Goal: Task Accomplishment & Management: Manage account settings

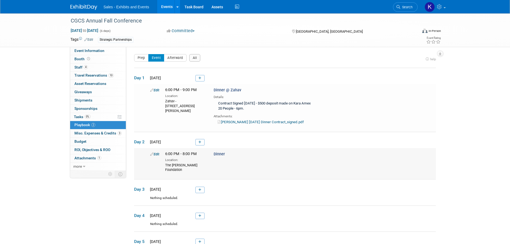
click at [156, 153] on link "Edit" at bounding box center [154, 154] width 9 height 4
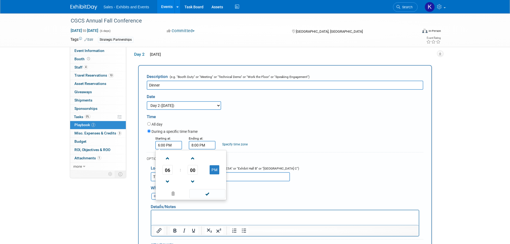
click at [180, 143] on input "6:00 PM" at bounding box center [168, 145] width 27 height 9
click at [170, 159] on span at bounding box center [167, 158] width 9 height 9
click at [170, 160] on span at bounding box center [167, 158] width 9 height 9
type input "8:00 PM"
click at [208, 148] on input "8:00 PM" at bounding box center [202, 145] width 27 height 9
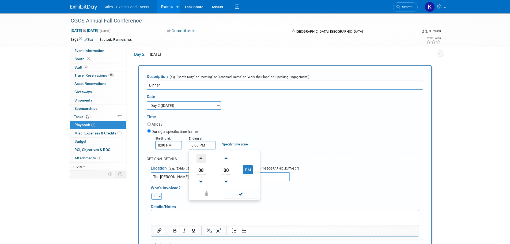
click at [202, 161] on span at bounding box center [200, 158] width 9 height 9
click at [201, 158] on span at bounding box center [200, 158] width 9 height 9
type input "10:00 PM"
click at [238, 194] on span at bounding box center [241, 193] width 36 height 9
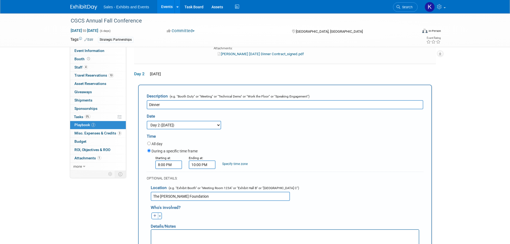
scroll to position [114, 0]
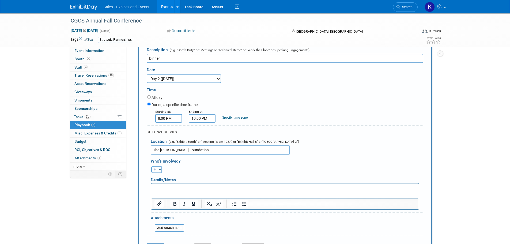
click at [202, 151] on input "The Barnes Foundation" at bounding box center [220, 149] width 139 height 9
drag, startPoint x: 208, startPoint y: 150, endPoint x: 212, endPoint y: 151, distance: 4.0
click at [208, 150] on input "The Barnes Foundation -" at bounding box center [220, 149] width 139 height 9
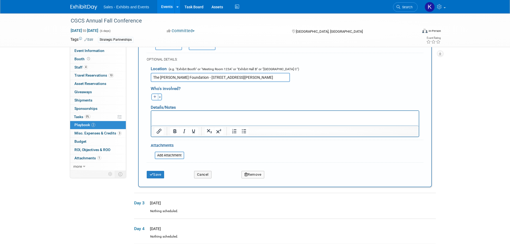
scroll to position [194, 0]
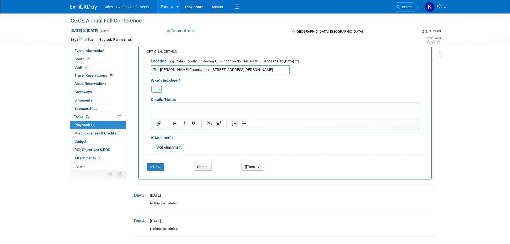
type input "The Barnes Foundation - 2025 Benjamin Franklin Parkway, Philadelphia, PA 19130"
click at [155, 167] on button "Save" at bounding box center [156, 166] width 18 height 7
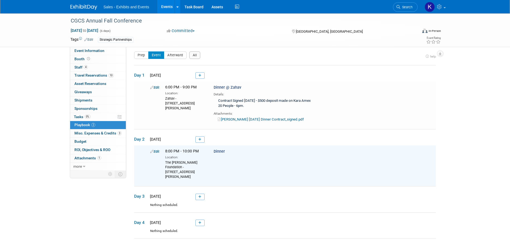
scroll to position [0, 0]
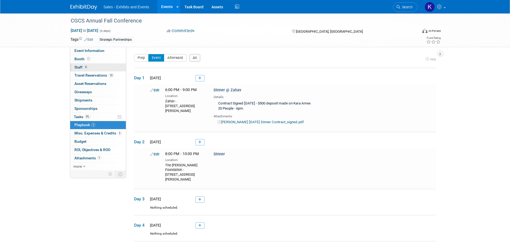
click at [77, 68] on span "Staff 4" at bounding box center [80, 67] width 13 height 4
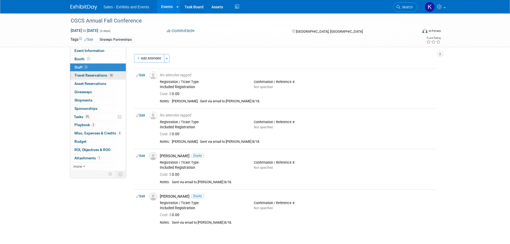
click at [87, 74] on span "Travel Reservations 10" at bounding box center [93, 75] width 39 height 4
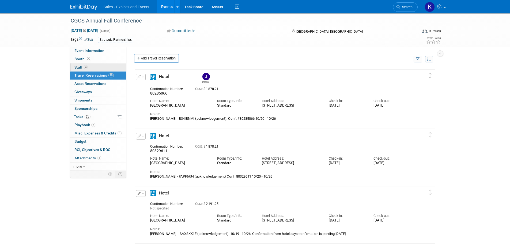
click at [80, 67] on span "Staff 4" at bounding box center [80, 67] width 13 height 4
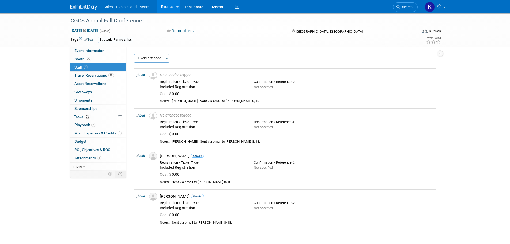
click at [80, 5] on img at bounding box center [83, 7] width 27 height 5
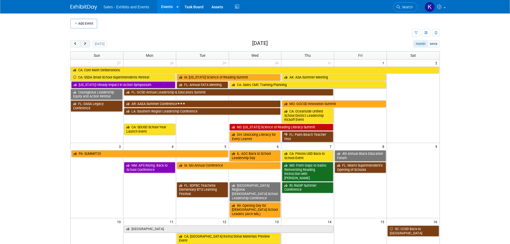
click at [88, 46] on button "next" at bounding box center [85, 43] width 10 height 7
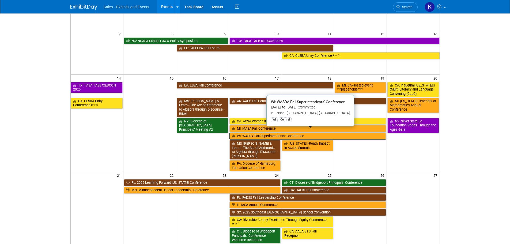
scroll to position [80, 0]
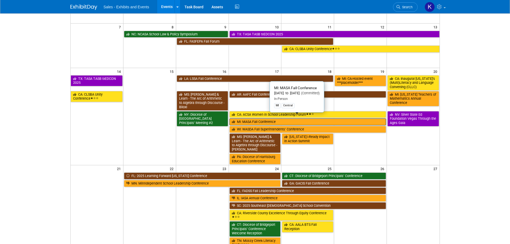
click at [260, 118] on link "MI: MASA Fall Conference" at bounding box center [307, 121] width 157 height 7
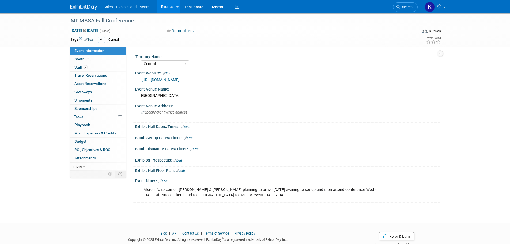
select select "Central"
drag, startPoint x: 78, startPoint y: 67, endPoint x: 83, endPoint y: 67, distance: 5.1
click at [78, 67] on span "Staff 2" at bounding box center [80, 67] width 13 height 4
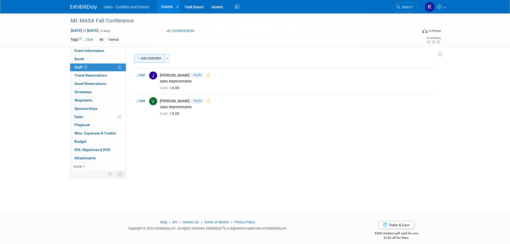
click at [155, 60] on button "Add Attendee" at bounding box center [149, 58] width 30 height 9
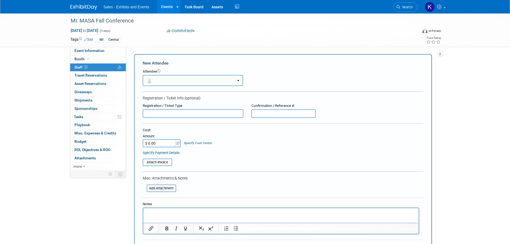
click at [185, 77] on button "button" at bounding box center [193, 80] width 100 height 11
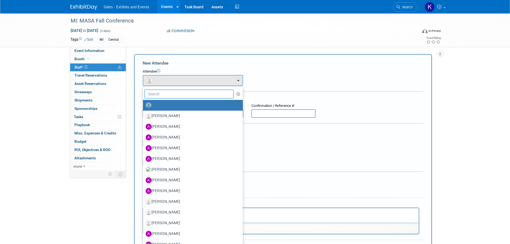
click at [186, 93] on input "text" at bounding box center [189, 93] width 90 height 9
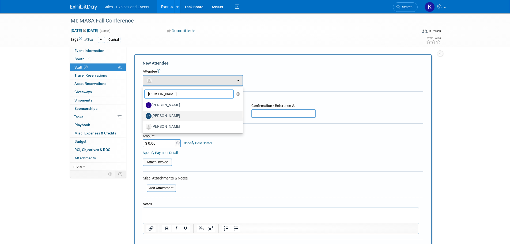
type input "Paul"
drag, startPoint x: 159, startPoint y: 117, endPoint x: 166, endPoint y: 121, distance: 8.4
click at [159, 117] on label "[PERSON_NAME]" at bounding box center [192, 116] width 92 height 9
click at [144, 117] on input "[PERSON_NAME]" at bounding box center [141, 114] width 3 height 3
select select "54949607-8c19-4ba8-b8a1-5661f8334b54"
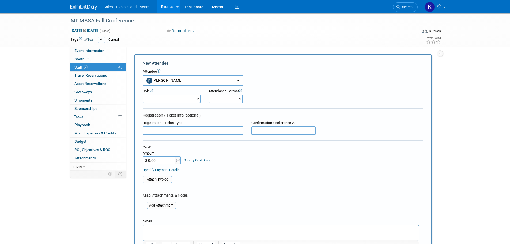
drag, startPoint x: 192, startPoint y: 100, endPoint x: 192, endPoint y: 103, distance: 3.2
click at [192, 100] on select "Author Demonstrator Host Planner Presenter Product Rep Sales Representative" at bounding box center [172, 98] width 58 height 9
select select "4"
click at [143, 94] on select "Author Demonstrator Host Planner Presenter Product Rep Sales Representative" at bounding box center [172, 98] width 58 height 9
click at [236, 98] on select "Onsite Remote" at bounding box center [225, 98] width 34 height 9
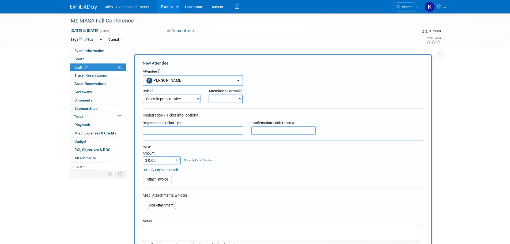
select select "1"
click at [208, 94] on select "Onsite Remote" at bounding box center [225, 98] width 34 height 9
drag, startPoint x: 162, startPoint y: 159, endPoint x: 167, endPoint y: 161, distance: 4.6
click at [162, 159] on input "$ 0.00" at bounding box center [159, 160] width 33 height 8
type input "$ 550.00"
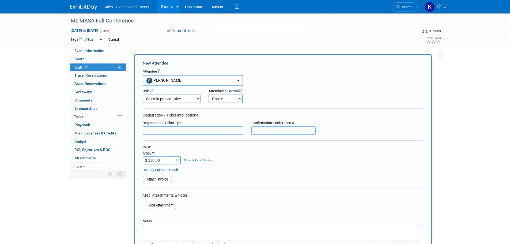
click at [242, 149] on div "Cost:" at bounding box center [283, 147] width 280 height 5
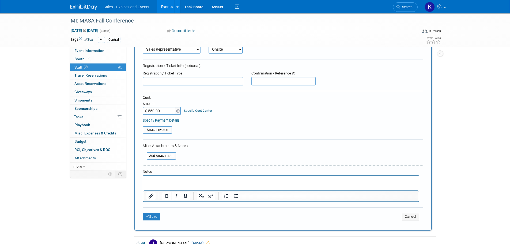
scroll to position [54, 0]
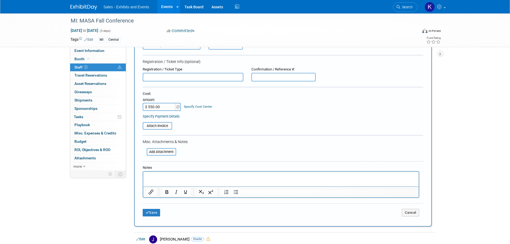
click at [164, 77] on input "text" at bounding box center [193, 77] width 101 height 9
type input "Attendee"
click at [161, 128] on input "file" at bounding box center [140, 126] width 64 height 6
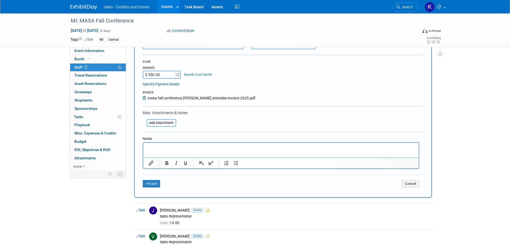
scroll to position [107, 0]
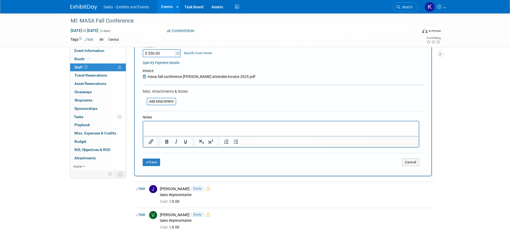
click at [175, 125] on p "Rich Text Area. Press ALT-0 for help." at bounding box center [280, 125] width 269 height 5
click at [159, 161] on button "Save" at bounding box center [152, 161] width 18 height 7
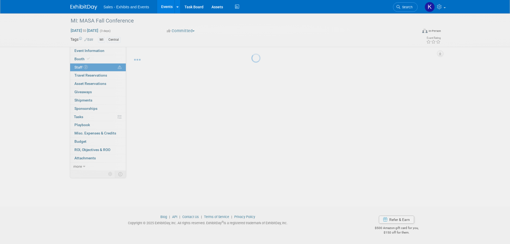
scroll to position [5, 0]
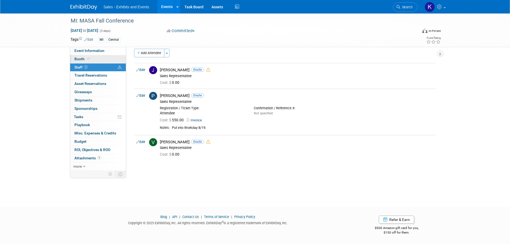
click at [79, 58] on span "Booth" at bounding box center [82, 59] width 16 height 4
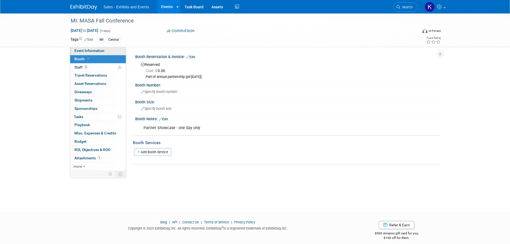
click at [87, 50] on span "Event Information" at bounding box center [89, 50] width 30 height 4
select select "Central"
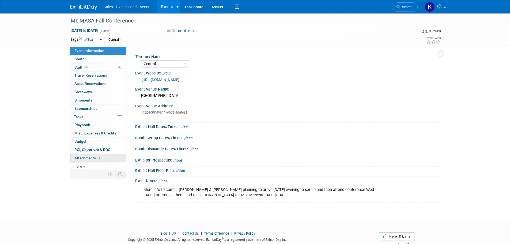
click at [88, 159] on span "Attachments 1" at bounding box center [87, 158] width 27 height 4
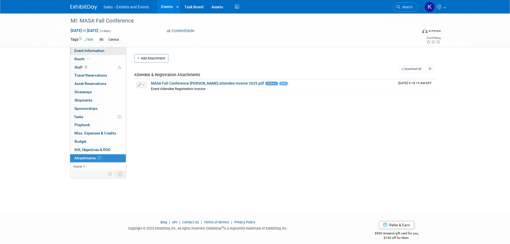
click at [81, 51] on span "Event Information" at bounding box center [89, 50] width 30 height 4
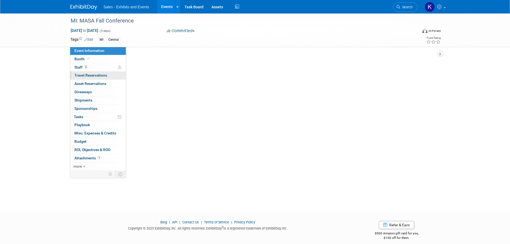
select select "Central"
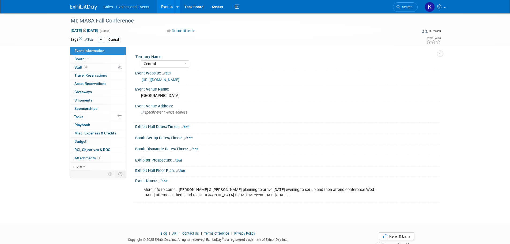
drag, startPoint x: 90, startPoint y: 8, endPoint x: 103, endPoint y: 12, distance: 13.2
click at [91, 8] on img at bounding box center [83, 7] width 27 height 5
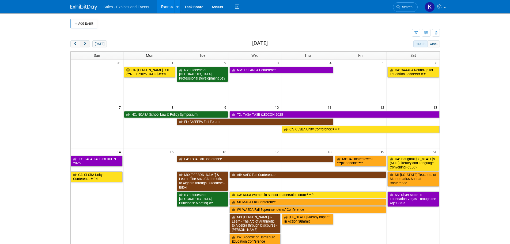
click at [85, 45] on span "next" at bounding box center [85, 43] width 4 height 3
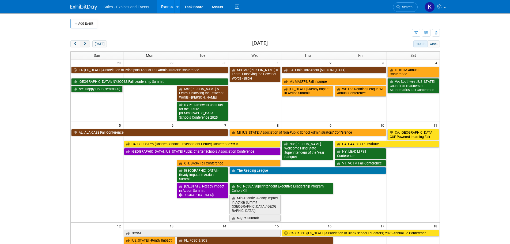
click at [86, 45] on span "next" at bounding box center [85, 43] width 4 height 3
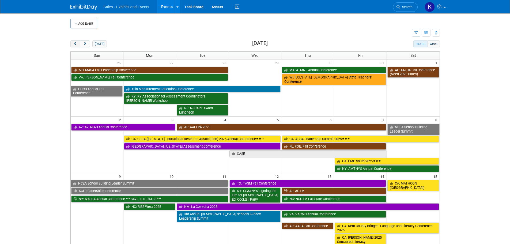
click at [75, 45] on span "prev" at bounding box center [75, 43] width 4 height 3
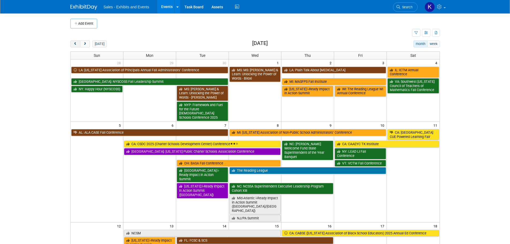
click at [76, 45] on span "prev" at bounding box center [75, 43] width 4 height 3
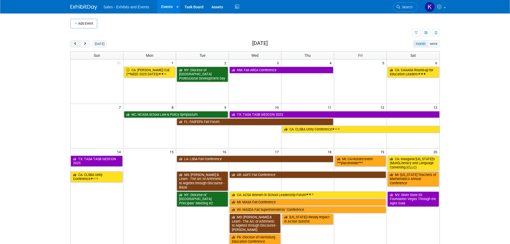
click at [77, 45] on span "prev" at bounding box center [75, 43] width 4 height 3
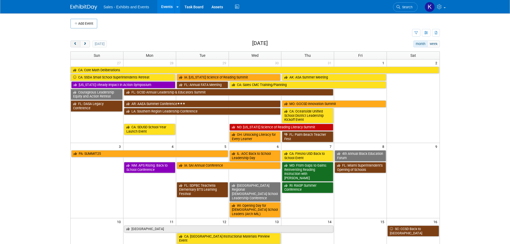
click at [77, 45] on span "prev" at bounding box center [75, 43] width 4 height 3
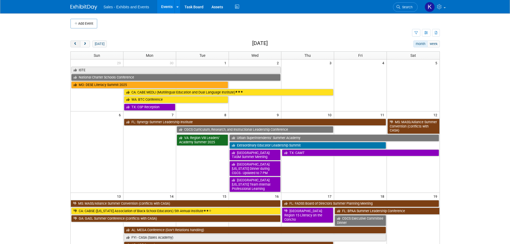
click at [77, 45] on button "prev" at bounding box center [75, 43] width 10 height 7
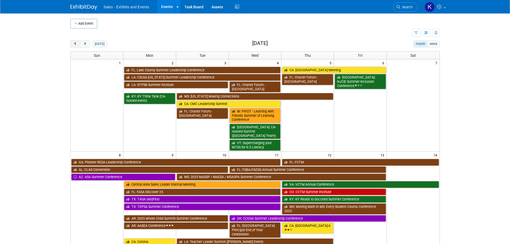
click at [77, 45] on button "prev" at bounding box center [75, 43] width 10 height 7
click at [78, 45] on button "prev" at bounding box center [75, 43] width 10 height 7
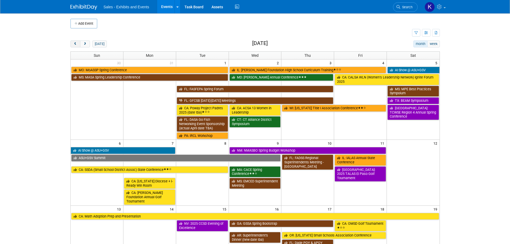
click at [78, 45] on button "prev" at bounding box center [75, 43] width 10 height 7
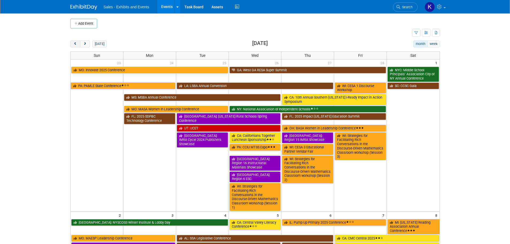
click at [78, 45] on button "prev" at bounding box center [75, 43] width 10 height 7
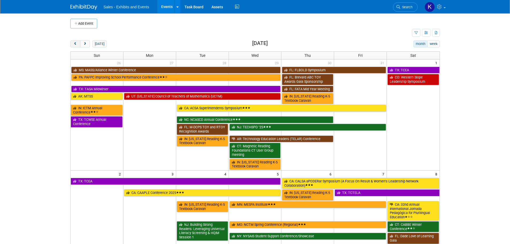
click at [78, 45] on button "prev" at bounding box center [75, 43] width 10 height 7
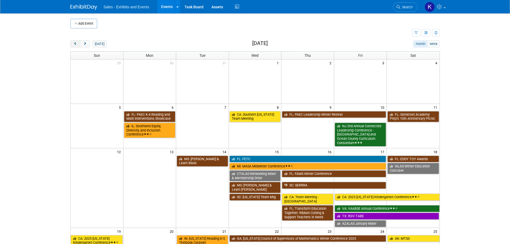
click at [78, 45] on button "prev" at bounding box center [75, 43] width 10 height 7
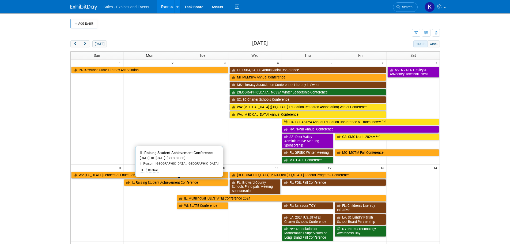
click at [158, 183] on link "IL: Raising Student Achievement Conference" at bounding box center [176, 182] width 104 height 7
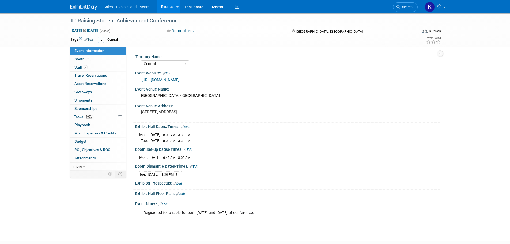
select select "Central"
click at [81, 152] on link "0 ROI, Objectives & ROO 0" at bounding box center [98, 150] width 56 height 8
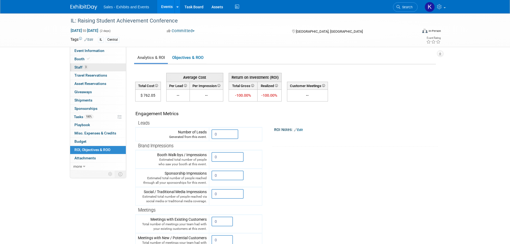
click at [79, 66] on span "Staff 3" at bounding box center [80, 67] width 13 height 4
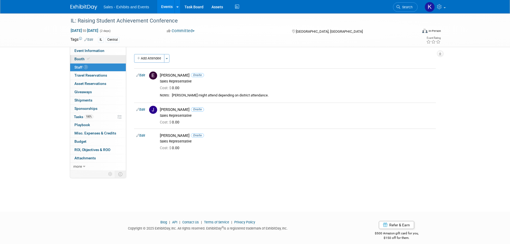
click at [78, 59] on span "Booth" at bounding box center [82, 59] width 16 height 4
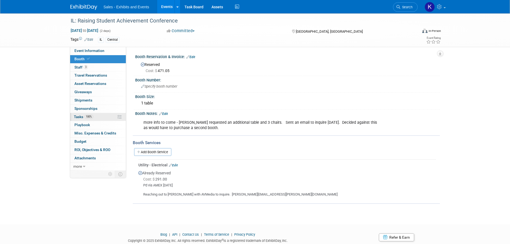
click at [78, 116] on span "Tasks 100%" at bounding box center [83, 117] width 19 height 4
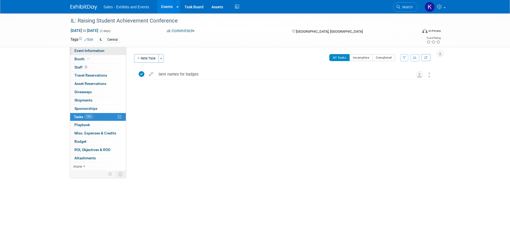
drag, startPoint x: 84, startPoint y: 51, endPoint x: 90, endPoint y: 53, distance: 6.2
click at [84, 51] on span "Event Information" at bounding box center [89, 50] width 30 height 4
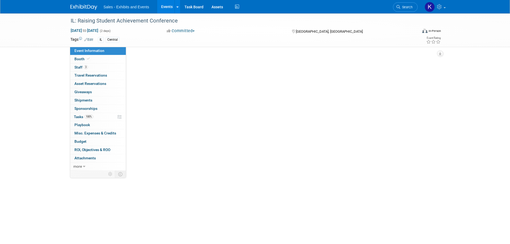
select select "Central"
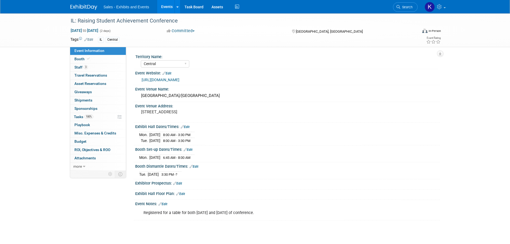
click at [88, 4] on link at bounding box center [86, 4] width 33 height 4
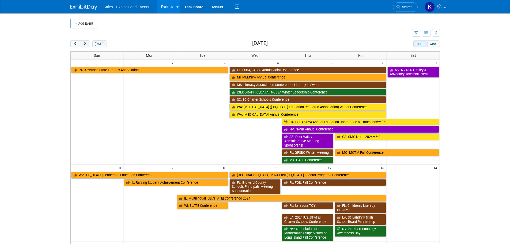
click at [76, 43] on span "prev" at bounding box center [75, 43] width 4 height 3
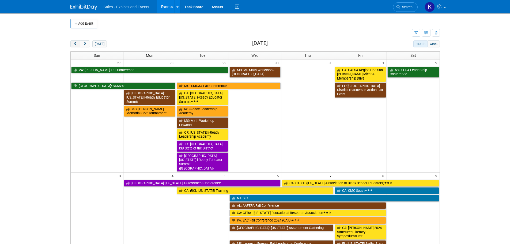
click at [78, 46] on button "prev" at bounding box center [75, 43] width 10 height 7
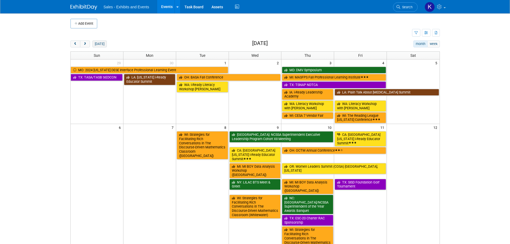
click at [95, 44] on button "[DATE]" at bounding box center [99, 43] width 14 height 7
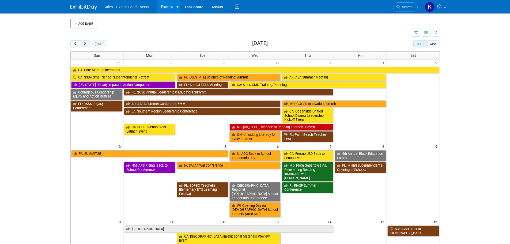
click at [88, 45] on button "next" at bounding box center [85, 43] width 10 height 7
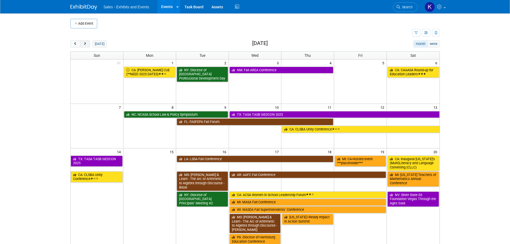
click at [87, 45] on button "next" at bounding box center [85, 43] width 10 height 7
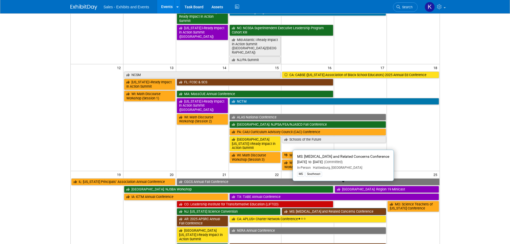
scroll to position [161, 0]
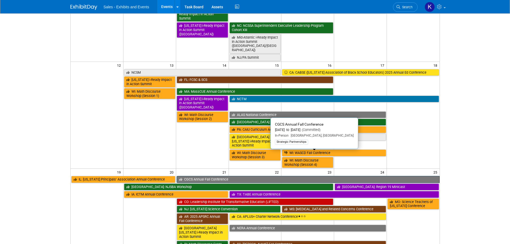
click at [257, 176] on link "CGCS Annual Fall Conference" at bounding box center [308, 179] width 263 height 7
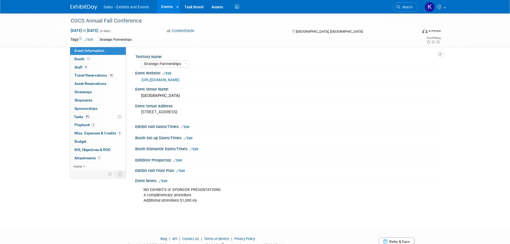
select select "Strategic Partnerships"
click at [81, 74] on span "Travel Reservations 10" at bounding box center [93, 75] width 39 height 4
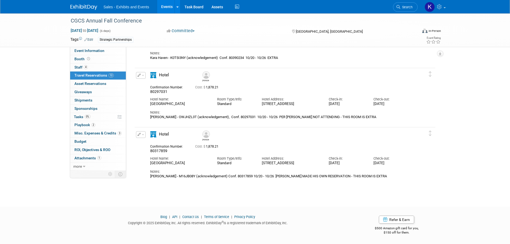
scroll to position [470, 0]
drag, startPoint x: 86, startPoint y: 7, endPoint x: 102, endPoint y: 11, distance: 17.1
click at [86, 7] on img at bounding box center [83, 7] width 27 height 5
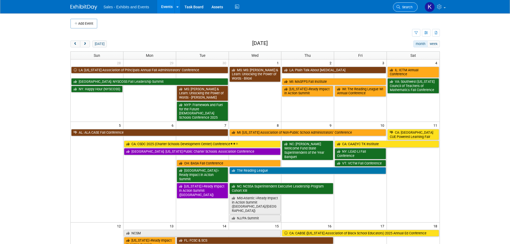
click at [410, 7] on span "Search" at bounding box center [406, 7] width 12 height 4
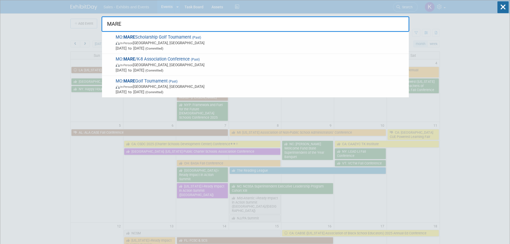
type input "MARE"
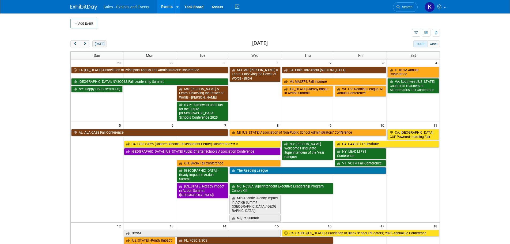
click at [98, 44] on button "[DATE]" at bounding box center [99, 43] width 14 height 7
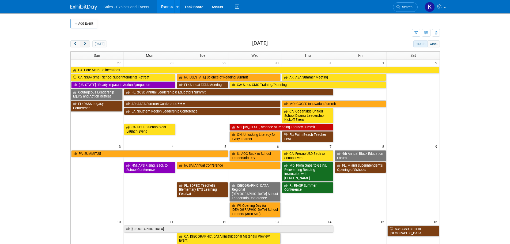
click at [83, 43] on span "next" at bounding box center [85, 43] width 4 height 3
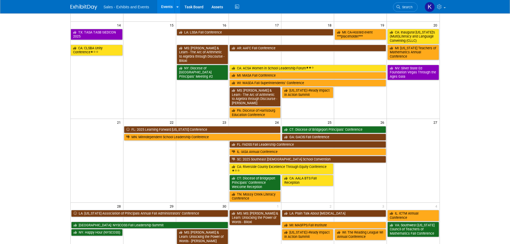
scroll to position [54, 0]
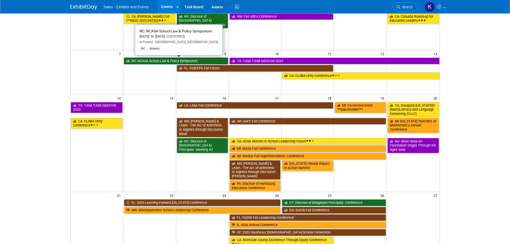
click at [161, 62] on link "NC: NCASA School Law & Policy Symposium" at bounding box center [176, 61] width 104 height 7
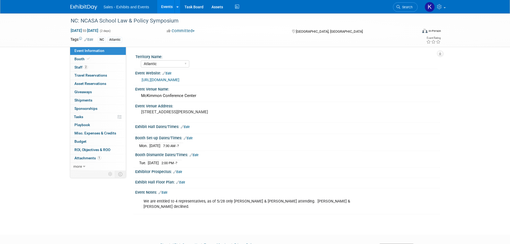
select select "Atlantic"
click at [165, 191] on link "Edit" at bounding box center [162, 193] width 9 height 4
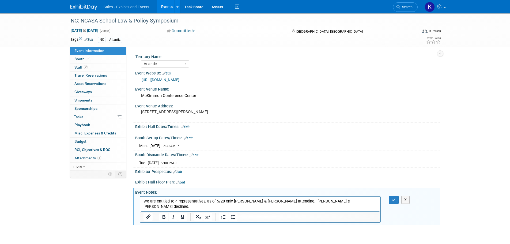
drag, startPoint x: 316, startPoint y: 200, endPoint x: 327, endPoint y: 201, distance: 10.2
click at [317, 200] on p "We are entitled to 4 representatives, as of 5/28 only [PERSON_NAME] & [PERSON_N…" at bounding box center [260, 203] width 234 height 11
click at [392, 199] on icon "button" at bounding box center [394, 200] width 4 height 4
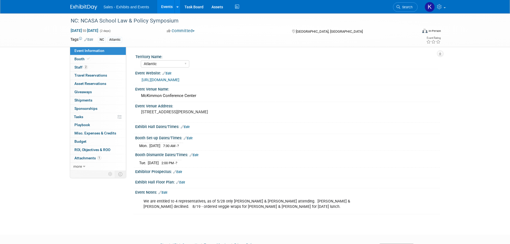
click at [192, 138] on link "Edit" at bounding box center [188, 138] width 9 height 4
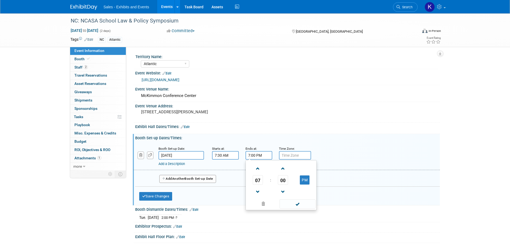
drag, startPoint x: 255, startPoint y: 153, endPoint x: 260, endPoint y: 156, distance: 6.2
click at [255, 153] on input "7:00 PM" at bounding box center [258, 155] width 27 height 9
click at [258, 166] on span at bounding box center [257, 168] width 9 height 9
drag, startPoint x: 304, startPoint y: 180, endPoint x: 308, endPoint y: 191, distance: 11.1
click at [305, 181] on button "PM" at bounding box center [305, 179] width 10 height 9
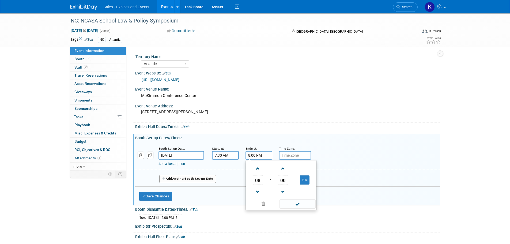
type input "8:00 AM"
click at [300, 205] on span at bounding box center [297, 203] width 36 height 9
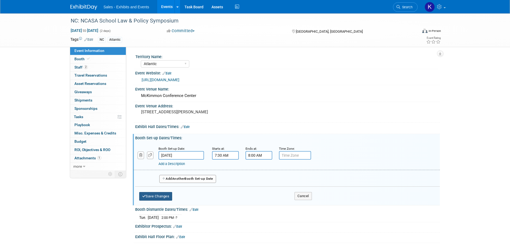
click at [161, 196] on button "Save Changes" at bounding box center [155, 196] width 33 height 9
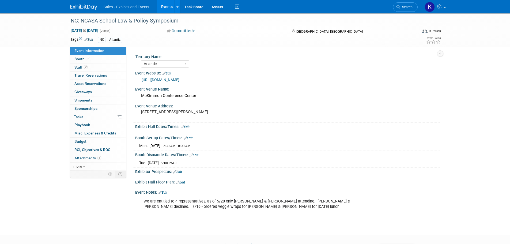
drag, startPoint x: 189, startPoint y: 125, endPoint x: 192, endPoint y: 129, distance: 4.8
click at [189, 126] on link "Edit" at bounding box center [185, 127] width 9 height 4
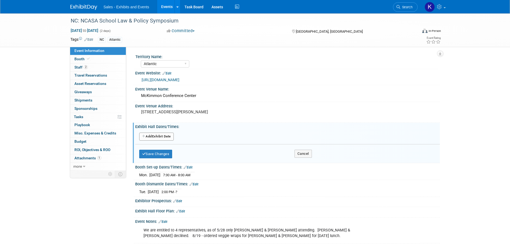
click at [172, 137] on button "Add Another Exhibit Date" at bounding box center [156, 136] width 35 height 8
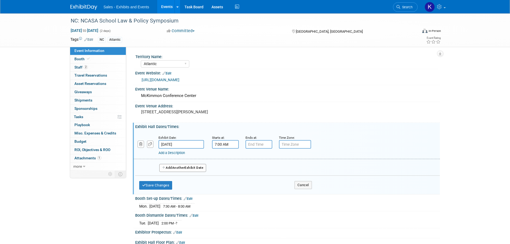
drag, startPoint x: 219, startPoint y: 142, endPoint x: 222, endPoint y: 144, distance: 4.1
click at [219, 142] on input "7:00 AM" at bounding box center [225, 144] width 27 height 9
drag, startPoint x: 225, startPoint y: 155, endPoint x: 233, endPoint y: 162, distance: 10.9
click at [225, 156] on span at bounding box center [224, 157] width 9 height 9
type input "8:00 AM"
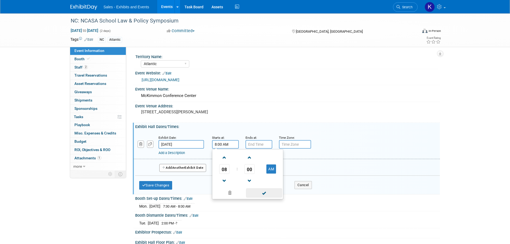
click at [261, 194] on span at bounding box center [264, 192] width 36 height 9
click at [263, 146] on input "7:00 PM" at bounding box center [258, 144] width 27 height 9
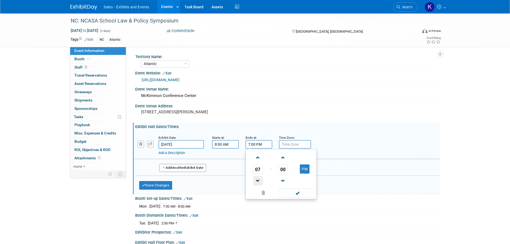
click at [260, 179] on span at bounding box center [257, 180] width 9 height 9
drag, startPoint x: 260, startPoint y: 179, endPoint x: 276, endPoint y: 183, distance: 16.4
click at [260, 179] on span at bounding box center [257, 180] width 9 height 9
type input "4:00 PM"
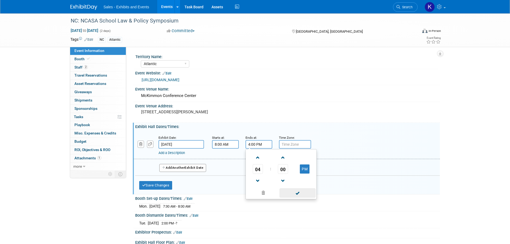
click at [293, 194] on span at bounding box center [297, 192] width 36 height 9
click at [189, 167] on button "Add Another Exhibit Date" at bounding box center [182, 168] width 47 height 8
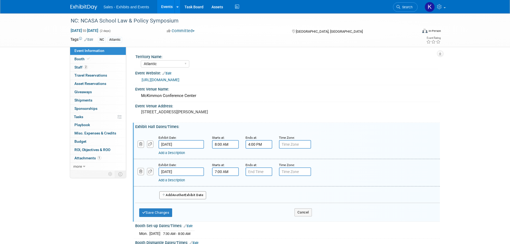
click at [222, 172] on input "7:00 AM" at bounding box center [225, 171] width 27 height 9
click at [225, 184] on span at bounding box center [224, 184] width 9 height 9
type input "8:00 AM"
click at [255, 172] on input "7:00 PM" at bounding box center [258, 171] width 27 height 9
click at [261, 210] on span at bounding box center [257, 207] width 9 height 9
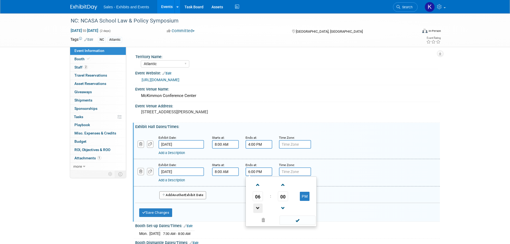
click at [261, 210] on span at bounding box center [257, 207] width 9 height 9
click at [262, 210] on span at bounding box center [257, 207] width 9 height 9
type input "2:00 PM"
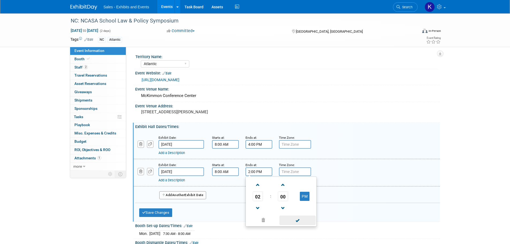
click at [300, 221] on span at bounding box center [297, 219] width 36 height 9
drag, startPoint x: 147, startPoint y: 212, endPoint x: 152, endPoint y: 212, distance: 4.8
click at [149, 212] on button "Save Changes" at bounding box center [155, 212] width 33 height 9
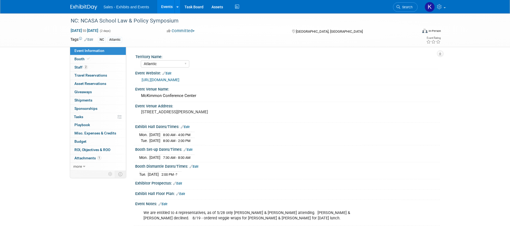
click at [84, 8] on img at bounding box center [83, 7] width 27 height 5
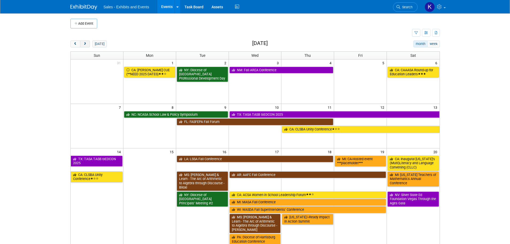
click at [88, 45] on button "next" at bounding box center [85, 43] width 10 height 7
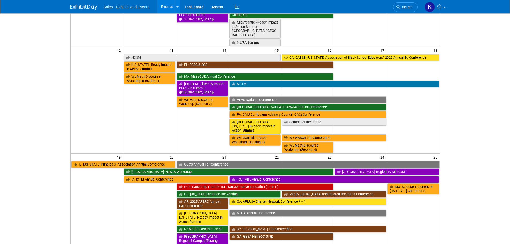
scroll to position [187, 0]
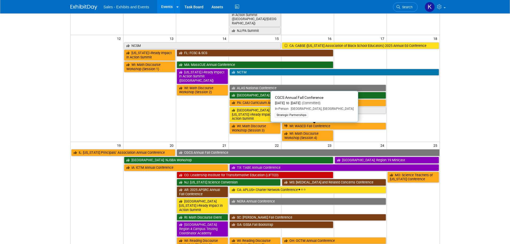
click at [219, 149] on link "CGCS Annual Fall Conference" at bounding box center [308, 152] width 263 height 7
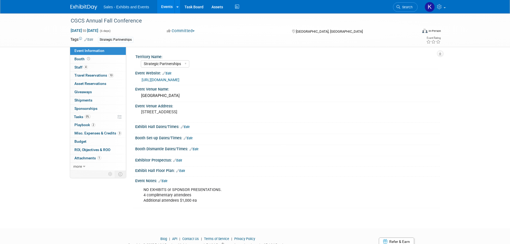
select select "Strategic Partnerships"
drag, startPoint x: 78, startPoint y: 69, endPoint x: 81, endPoint y: 69, distance: 3.0
click at [78, 69] on span "Staff 4" at bounding box center [80, 67] width 13 height 4
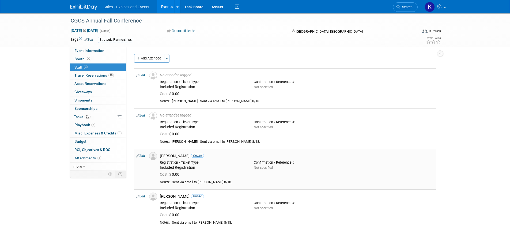
click at [210, 164] on div "Registration / Ticket Type:" at bounding box center [203, 162] width 86 height 4
click at [143, 156] on link "Edit" at bounding box center [140, 156] width 9 height 4
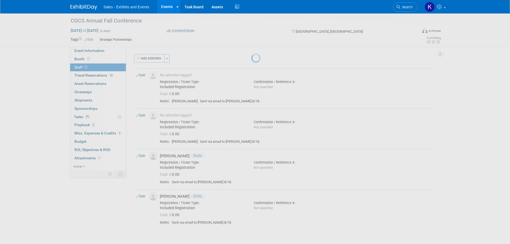
select select "c12dc003-1565-4093-980e-a493554bede8"
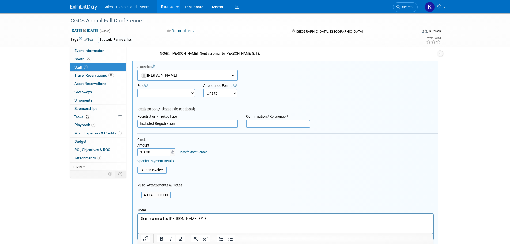
click at [279, 123] on input "text" at bounding box center [278, 124] width 64 height 8
type input "N6NNZVZWZZJ"
click at [297, 135] on form "Attendee <img src="https://www.exhibitday.com/Images/Unassigned-User-Icon.png" …" at bounding box center [287, 164] width 300 height 198
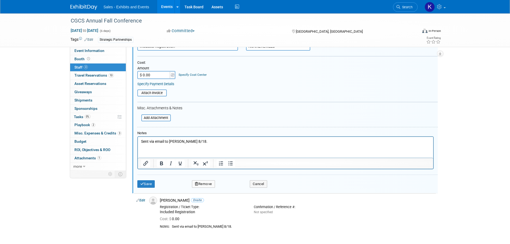
scroll to position [168, 0]
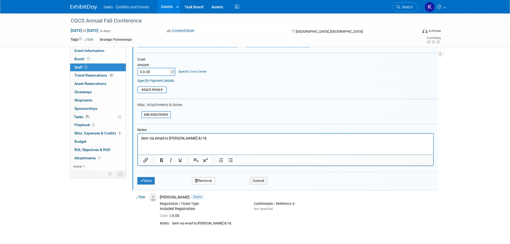
click at [209, 140] on p "Sent via email to Gregory 8/18." at bounding box center [285, 137] width 289 height 5
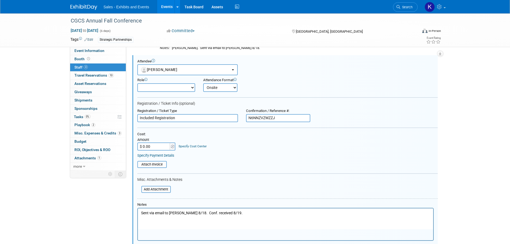
scroll to position [142, 0]
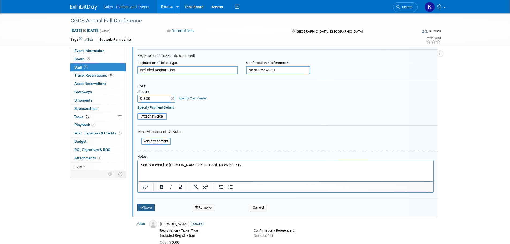
click at [149, 206] on button "Save" at bounding box center [146, 207] width 18 height 7
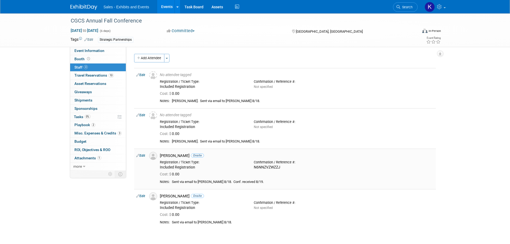
scroll to position [0, 0]
click at [227, 88] on div "Included Registration" at bounding box center [203, 87] width 86 height 5
click at [144, 75] on link "Edit" at bounding box center [140, 75] width 9 height 4
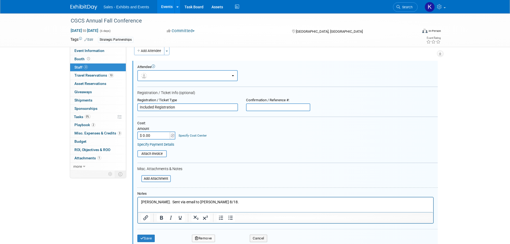
click at [274, 107] on input "text" at bounding box center [278, 107] width 64 height 8
type input "NQNW2W25VQP"
click at [299, 130] on div "Cost: Amount $ 0.00 Specify Cost Center Cost Center -- Not Specified -- Events …" at bounding box center [287, 130] width 300 height 18
click at [234, 201] on p "Linda Dubois. Sent via email to Gregory 8/18." at bounding box center [285, 201] width 289 height 5
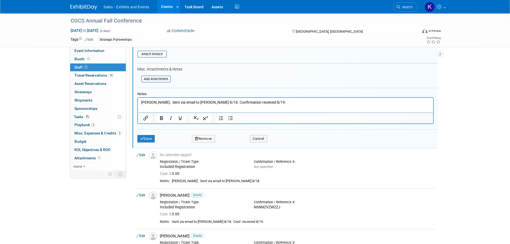
drag, startPoint x: 147, startPoint y: 138, endPoint x: 153, endPoint y: 141, distance: 6.2
click at [147, 138] on button "Save" at bounding box center [146, 138] width 18 height 7
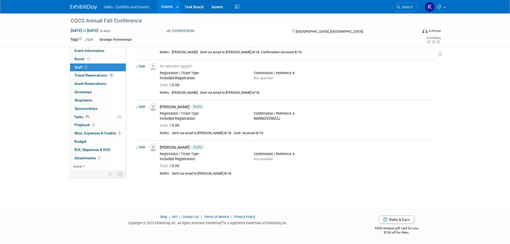
scroll to position [49, 0]
click at [80, 69] on span "Staff 4" at bounding box center [80, 67] width 13 height 4
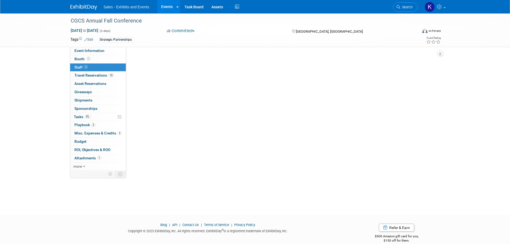
scroll to position [0, 0]
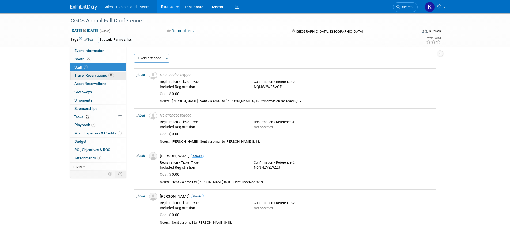
click at [89, 77] on span "Travel Reservations 10" at bounding box center [93, 75] width 39 height 4
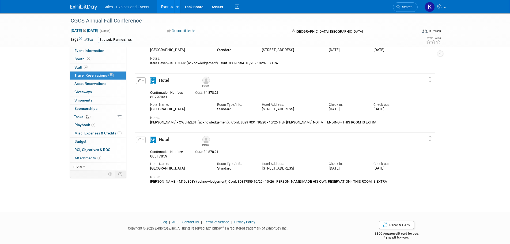
scroll to position [470, 0]
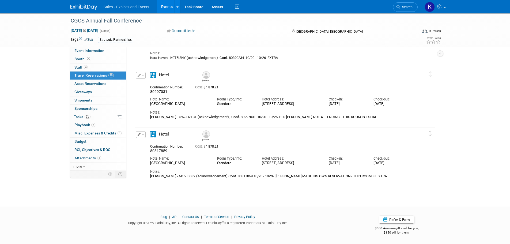
click at [141, 136] on button "button" at bounding box center [141, 134] width 10 height 7
click at [149, 145] on button "Edit Reservation" at bounding box center [158, 144] width 45 height 8
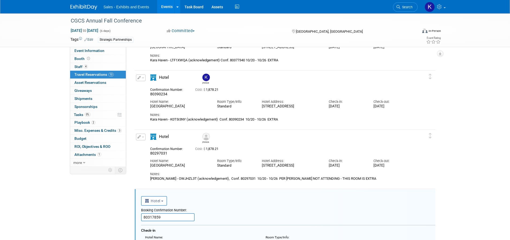
scroll to position [349, 0]
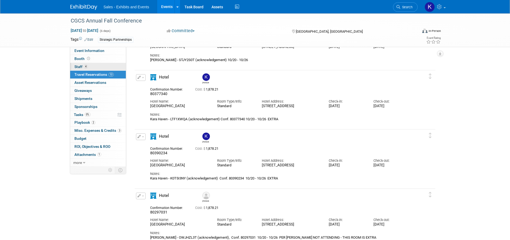
click at [79, 67] on span "Staff 4" at bounding box center [80, 66] width 13 height 4
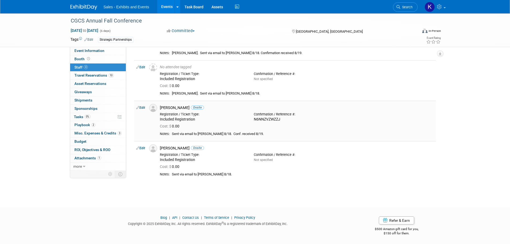
scroll to position [49, 0]
click at [212, 152] on div "Registration / Ticket Type:" at bounding box center [203, 154] width 86 height 4
click at [141, 147] on link "Edit" at bounding box center [140, 147] width 9 height 4
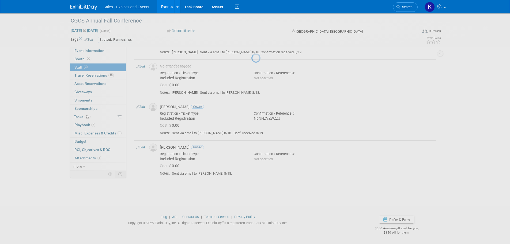
select select "00637de8-a5e5-40a6-9ad6-466a2c85b90c"
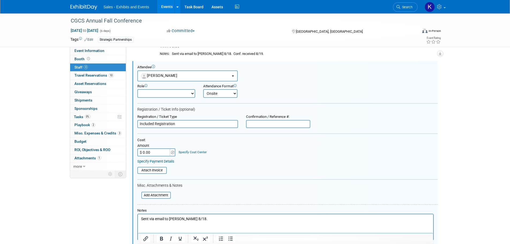
scroll to position [0, 0]
click at [270, 117] on div "Confirmation / Reference #:" at bounding box center [278, 116] width 64 height 5
click at [272, 122] on input "text" at bounding box center [278, 124] width 64 height 8
type input "XPNGT94FS84"
click at [298, 137] on form "Attendee <img src="https://www.exhibitday.com/Images/Unassigned-User-Icon.png" …" at bounding box center [287, 164] width 300 height 198
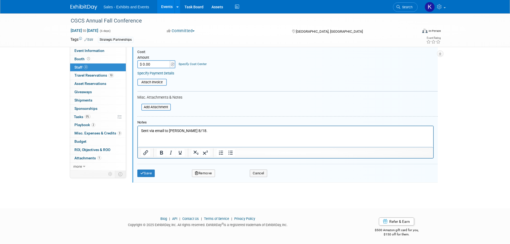
scroll to position [218, 0]
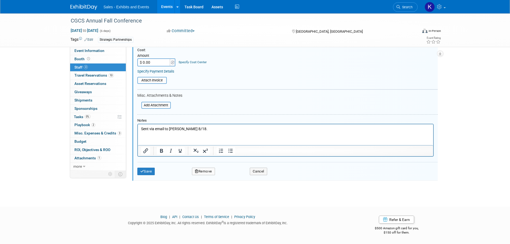
drag, startPoint x: 200, startPoint y: 129, endPoint x: 207, endPoint y: 130, distance: 7.6
click at [200, 129] on p "Sent via email to Gregory 8/18." at bounding box center [285, 128] width 289 height 5
click at [149, 174] on button "Save" at bounding box center [146, 171] width 18 height 7
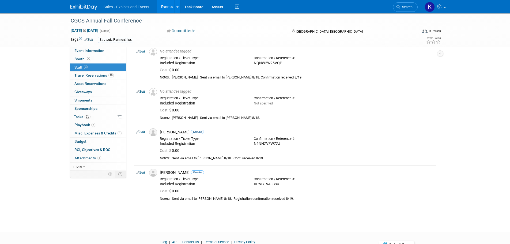
scroll to position [0, 0]
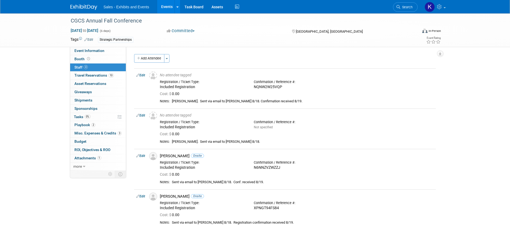
click at [142, 115] on link "Edit" at bounding box center [140, 115] width 9 height 4
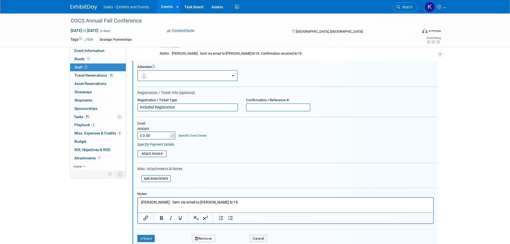
drag, startPoint x: 263, startPoint y: 106, endPoint x: 254, endPoint y: 113, distance: 10.7
click at [263, 107] on input "text" at bounding box center [278, 107] width 64 height 8
type input "Q2NRXGBNJY"
click at [359, 119] on form "Attendee <img src="https://www.exhibitday.com/Images/Unassigned-User-Icon.png" …" at bounding box center [287, 155] width 300 height 181
click at [228, 202] on p "Rob Waldron. Sent via email to Gregory 8/18." at bounding box center [285, 201] width 289 height 5
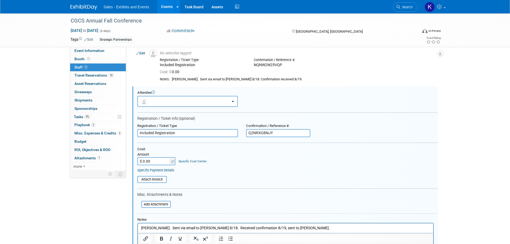
scroll to position [54, 0]
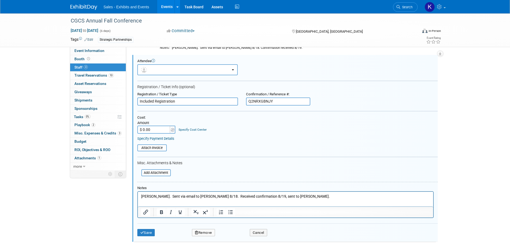
click at [291, 197] on p "[PERSON_NAME]. Sent via email to [PERSON_NAME] 8/18. Received confirmation 8/19…" at bounding box center [285, 195] width 289 height 5
drag, startPoint x: 290, startPoint y: 195, endPoint x: 218, endPoint y: 197, distance: 71.5
click at [218, 197] on p "[PERSON_NAME]. Sent via email to [PERSON_NAME] 8/18. Received confirmation 8/19…" at bounding box center [285, 195] width 289 height 5
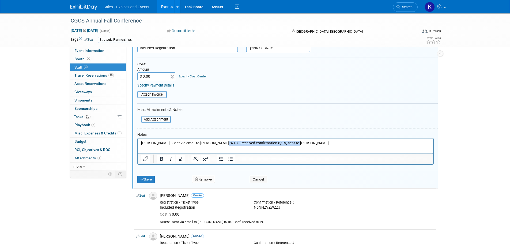
scroll to position [107, 0]
click at [308, 145] on html "[PERSON_NAME]. Sent via email to [PERSON_NAME] 8/18. Received confirmation 8/19…" at bounding box center [285, 141] width 295 height 7
click at [143, 181] on button "Save" at bounding box center [146, 178] width 18 height 7
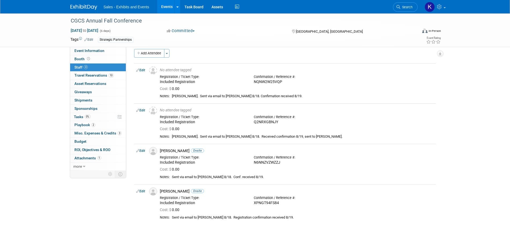
scroll to position [0, 0]
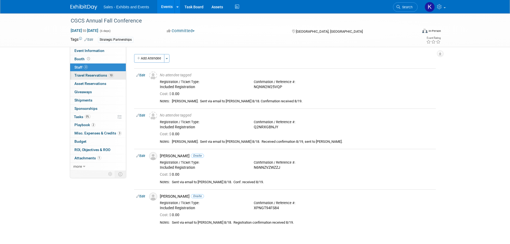
click at [94, 73] on span "Travel Reservations 10" at bounding box center [93, 75] width 39 height 4
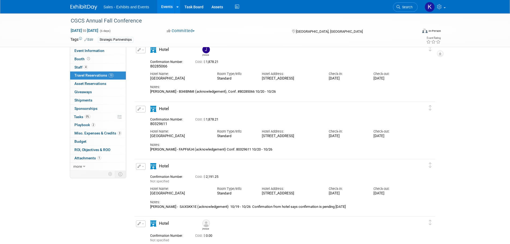
scroll to position [27, 0]
click at [82, 7] on img at bounding box center [83, 7] width 27 height 5
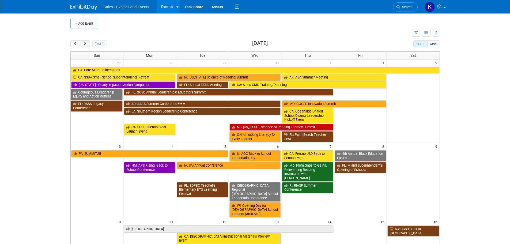
click at [84, 45] on span "next" at bounding box center [85, 43] width 4 height 3
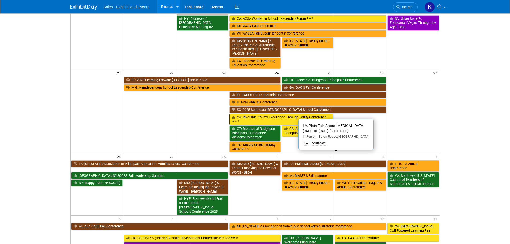
scroll to position [174, 0]
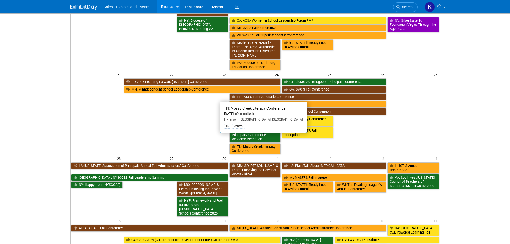
click at [260, 143] on link "TN: Mossy Creek Literacy Conference" at bounding box center [254, 148] width 51 height 11
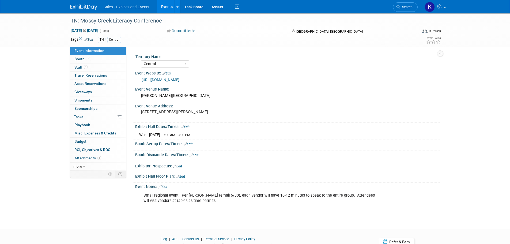
select select "Central"
drag, startPoint x: 78, startPoint y: 67, endPoint x: 83, endPoint y: 67, distance: 4.6
click at [78, 67] on span "Staff 1" at bounding box center [80, 67] width 13 height 4
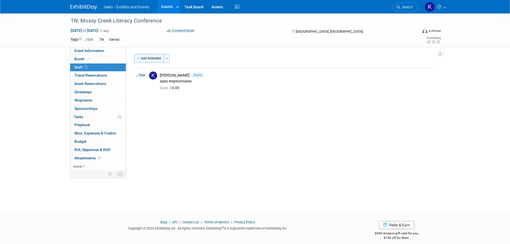
click at [157, 58] on button "Add Attendee" at bounding box center [149, 58] width 30 height 9
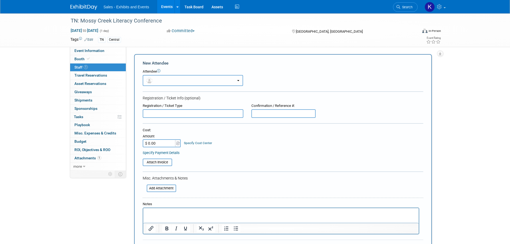
click at [198, 83] on button "button" at bounding box center [193, 80] width 100 height 11
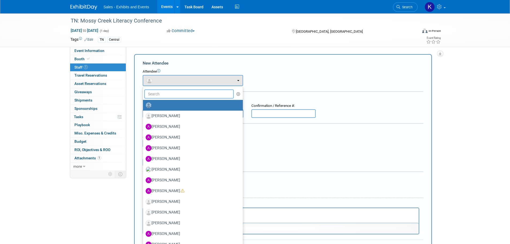
click at [189, 93] on input "text" at bounding box center [189, 93] width 90 height 9
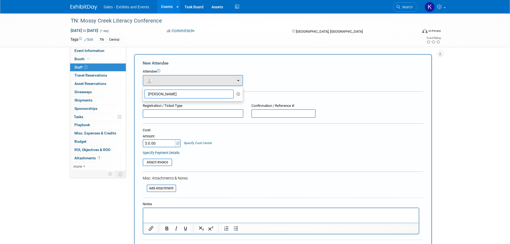
type input "[PERSON_NAME]"
click at [239, 93] on icon "button" at bounding box center [238, 94] width 4 height 4
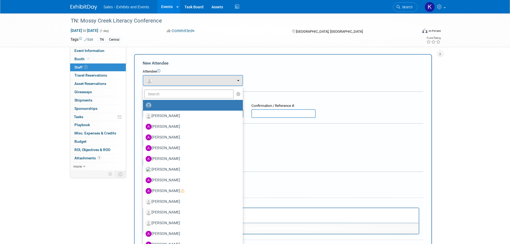
click at [287, 86] on form "New Attendee Attendee <img src="[URL][DOMAIN_NAME]" style="width: 22px; height:…" at bounding box center [283, 158] width 280 height 196
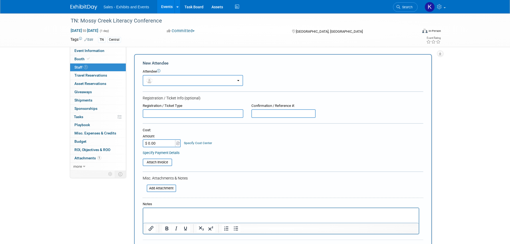
click at [169, 115] on input "text" at bounding box center [193, 113] width 101 height 9
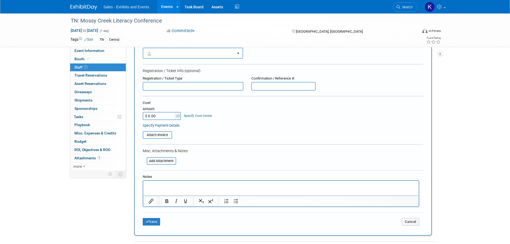
scroll to position [80, 0]
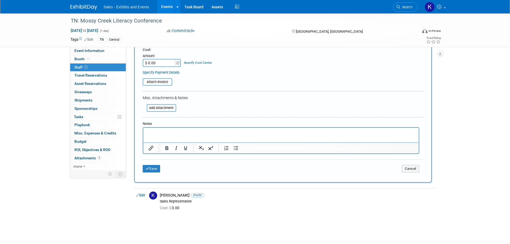
drag, startPoint x: 160, startPoint y: 130, endPoint x: 176, endPoint y: 129, distance: 16.1
click at [161, 130] on p "Rich Text Area. Press ALT-0 for help." at bounding box center [280, 132] width 269 height 5
click at [157, 169] on button "Save" at bounding box center [152, 168] width 18 height 7
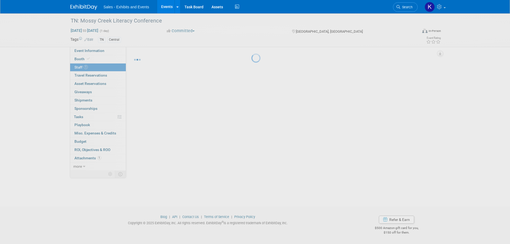
scroll to position [5, 0]
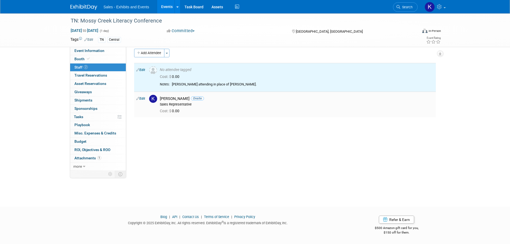
click at [293, 103] on div "Sales Representative" at bounding box center [297, 104] width 274 height 4
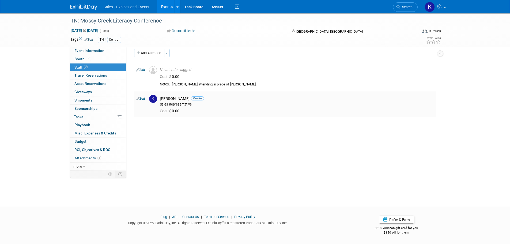
click at [139, 98] on icon at bounding box center [137, 99] width 3 height 6
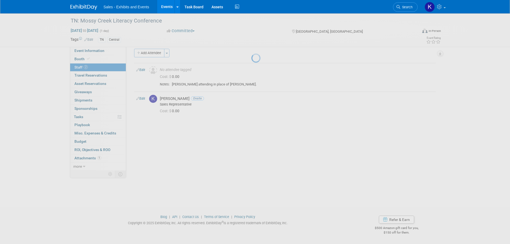
select select "d467f38d-56c1-4595-b477-fab9411f9759"
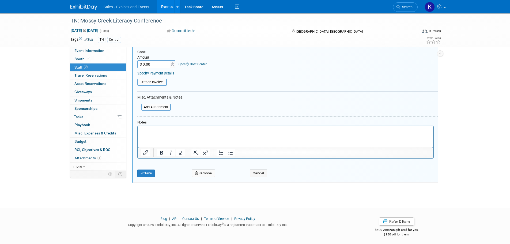
scroll to position [126, 0]
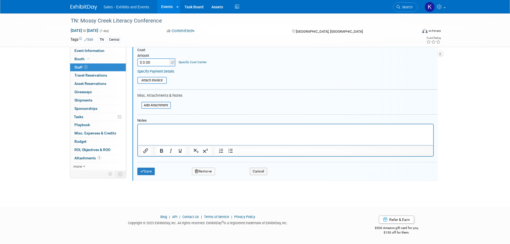
click at [208, 172] on button "Remove" at bounding box center [203, 171] width 23 height 7
click at [234, 176] on link "Yes" at bounding box center [233, 176] width 16 height 9
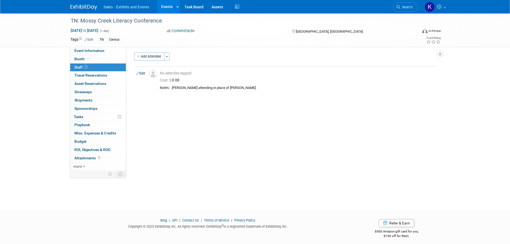
scroll to position [0, 0]
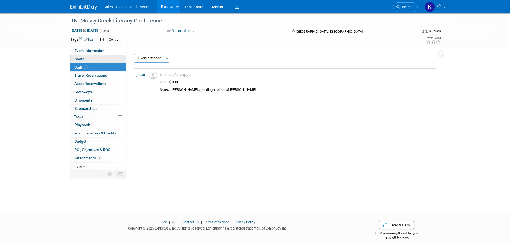
click at [79, 58] on span "Booth" at bounding box center [82, 59] width 16 height 4
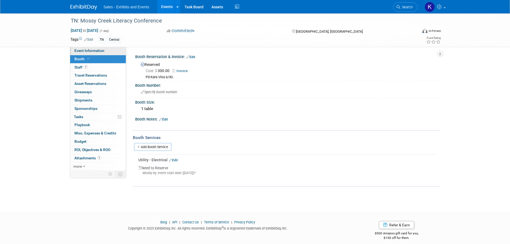
click at [84, 50] on span "Event Information" at bounding box center [89, 50] width 30 height 4
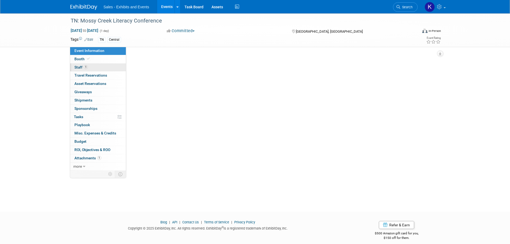
select select "Central"
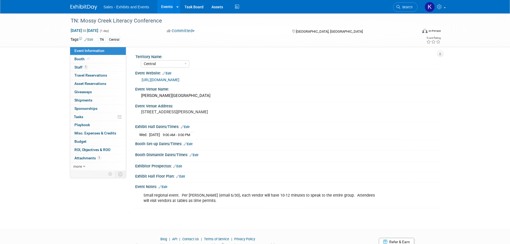
click at [83, 7] on img at bounding box center [83, 7] width 27 height 5
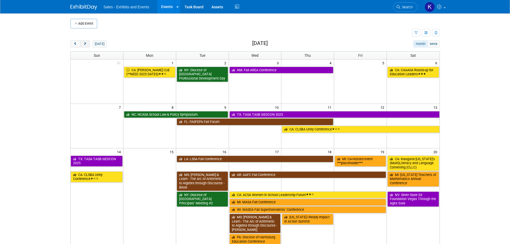
click at [88, 44] on button "next" at bounding box center [85, 43] width 10 height 7
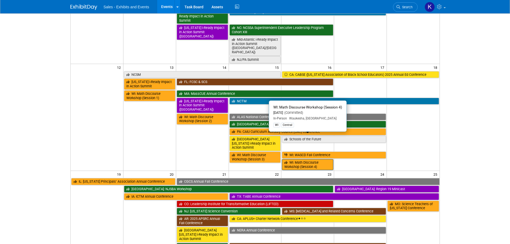
scroll to position [187, 0]
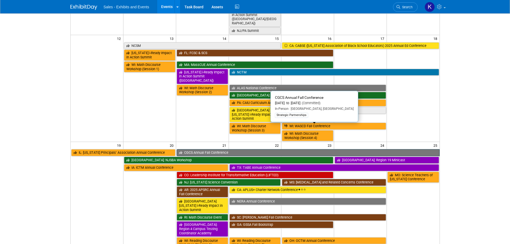
click at [238, 149] on link "CGCS Annual Fall Conference" at bounding box center [308, 152] width 263 height 7
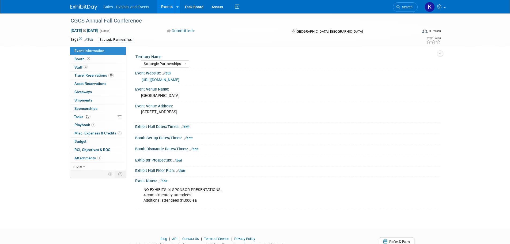
select select "Strategic Partnerships"
click at [97, 75] on span "Travel Reservations 10" at bounding box center [93, 75] width 39 height 4
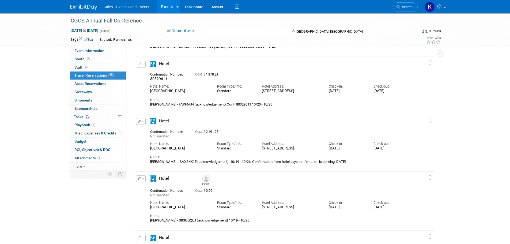
scroll to position [54, 0]
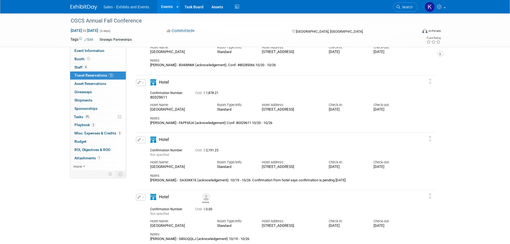
click at [136, 83] on button "button" at bounding box center [141, 82] width 10 height 7
click at [162, 93] on button "Edit Reservation" at bounding box center [158, 92] width 45 height 8
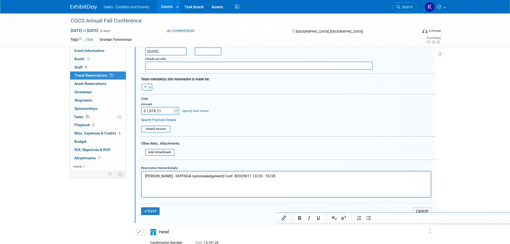
scroll to position [229, 0]
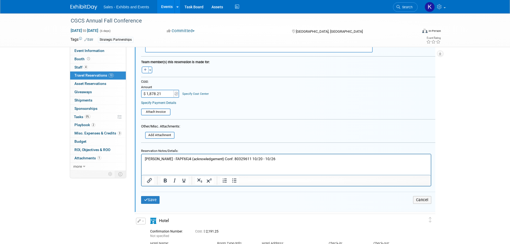
click at [284, 157] on p "[PERSON_NAME] - FAPF6FJ4 (acknowledgement) Conf. 80329611 10/20 - 10/26" at bounding box center [286, 158] width 283 height 5
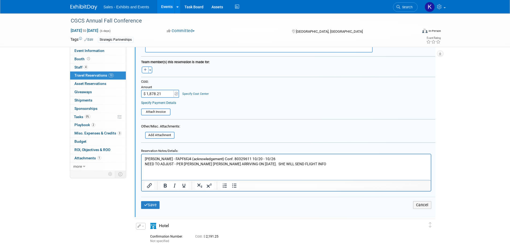
click at [153, 201] on div "Save Cancel" at bounding box center [288, 205] width 294 height 16
click at [156, 204] on button "Save" at bounding box center [150, 205] width 19 height 8
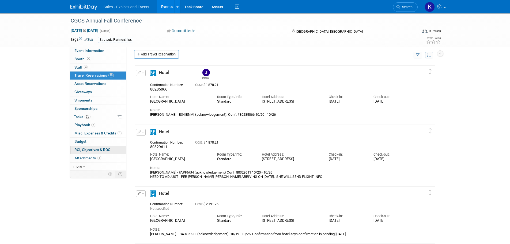
scroll to position [0, 0]
